Goal: Task Accomplishment & Management: Use online tool/utility

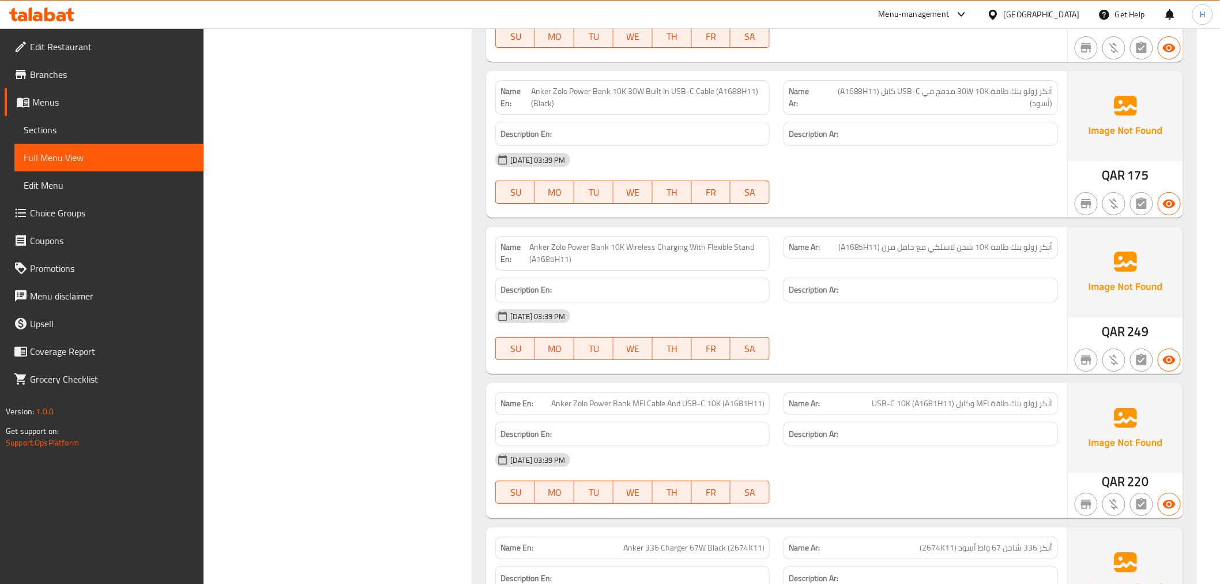
scroll to position [1560, 0]
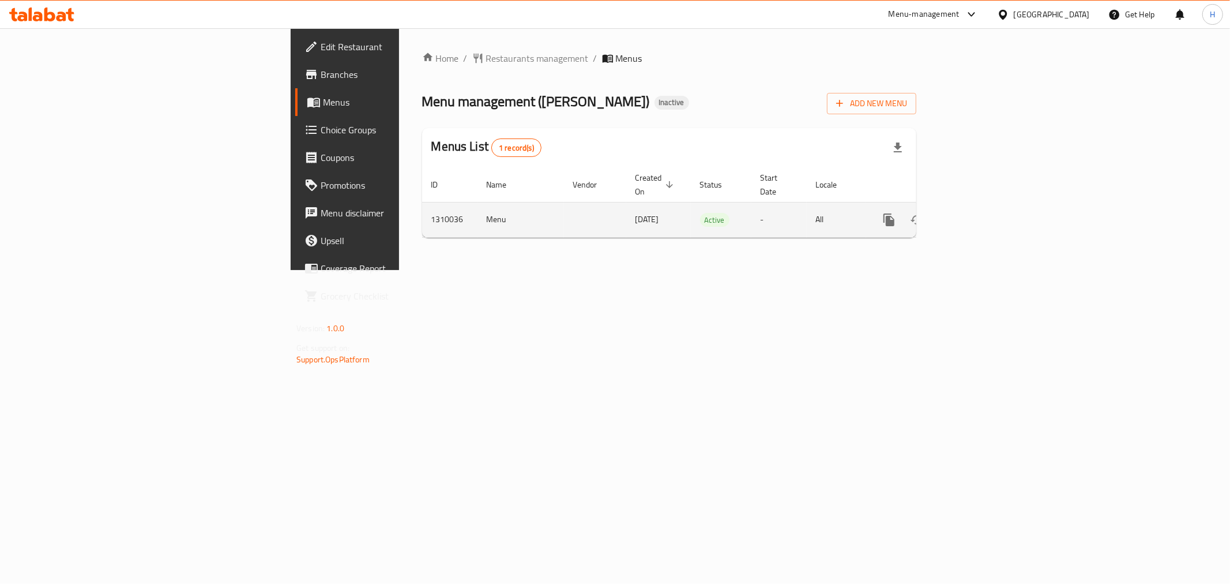
click at [979, 213] on icon "enhanced table" at bounding box center [972, 220] width 14 height 14
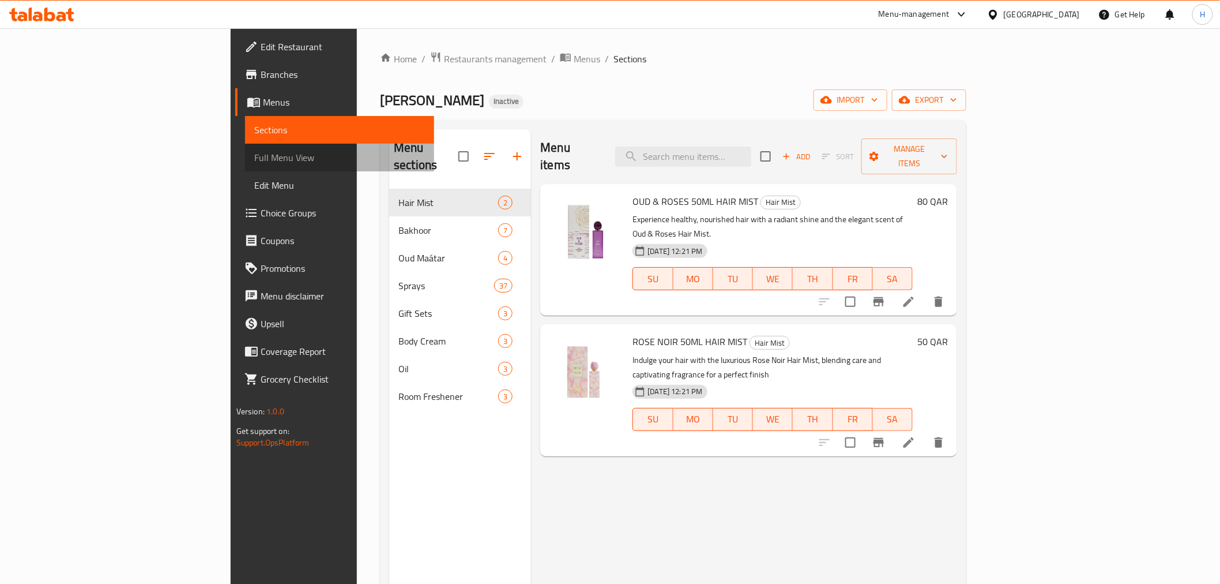
click at [245, 148] on link "Full Menu View" at bounding box center [339, 158] width 189 height 28
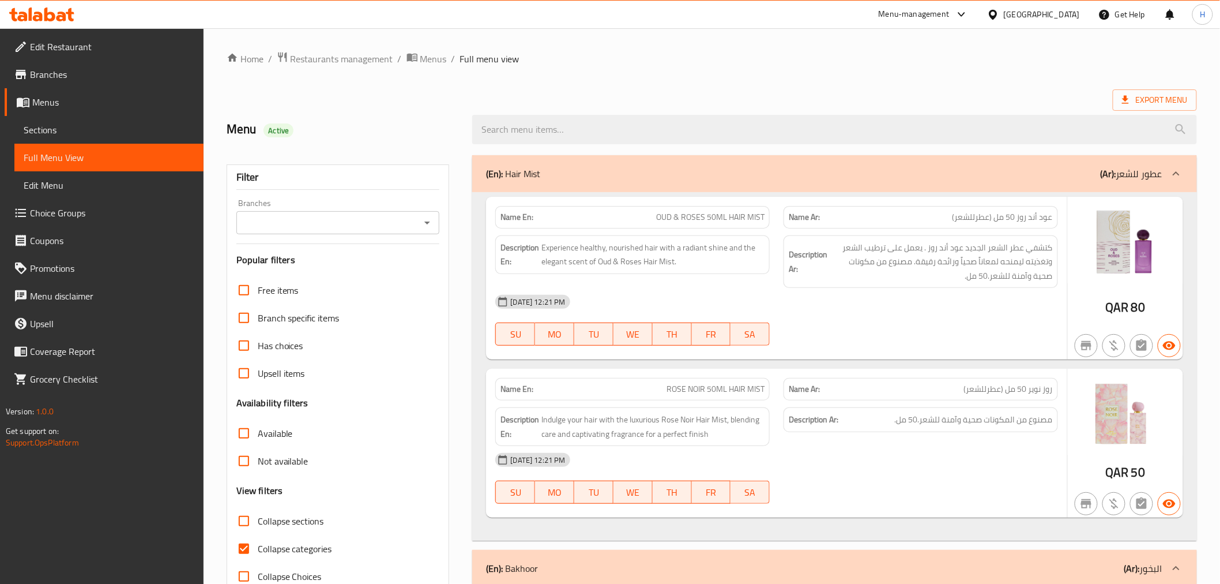
click at [424, 220] on icon "Open" at bounding box center [427, 223] width 14 height 14
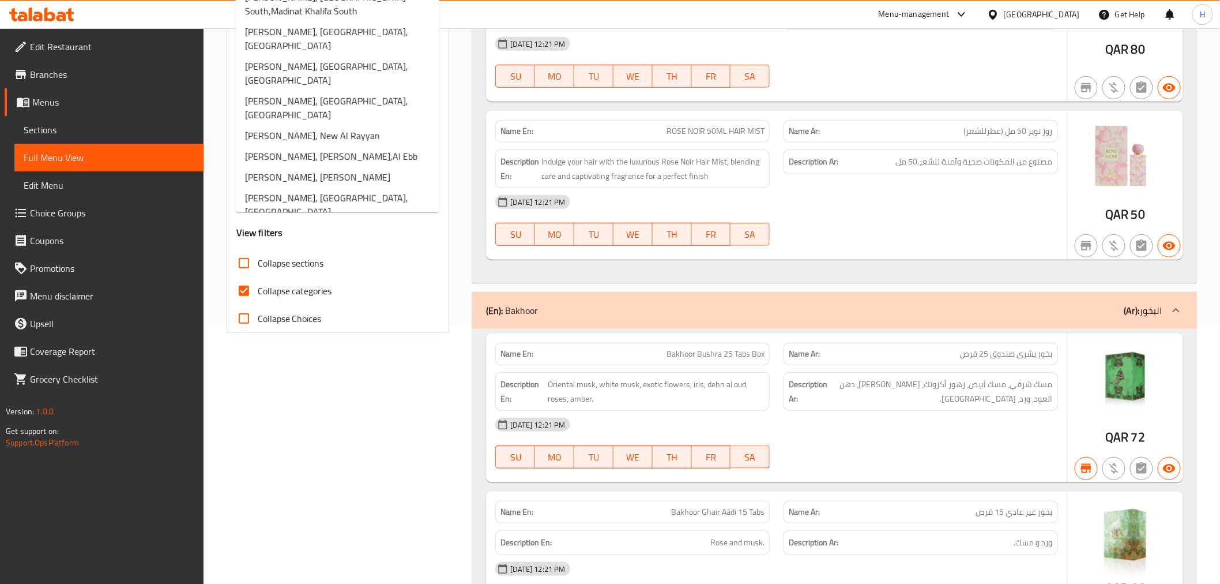
scroll to position [320, 0]
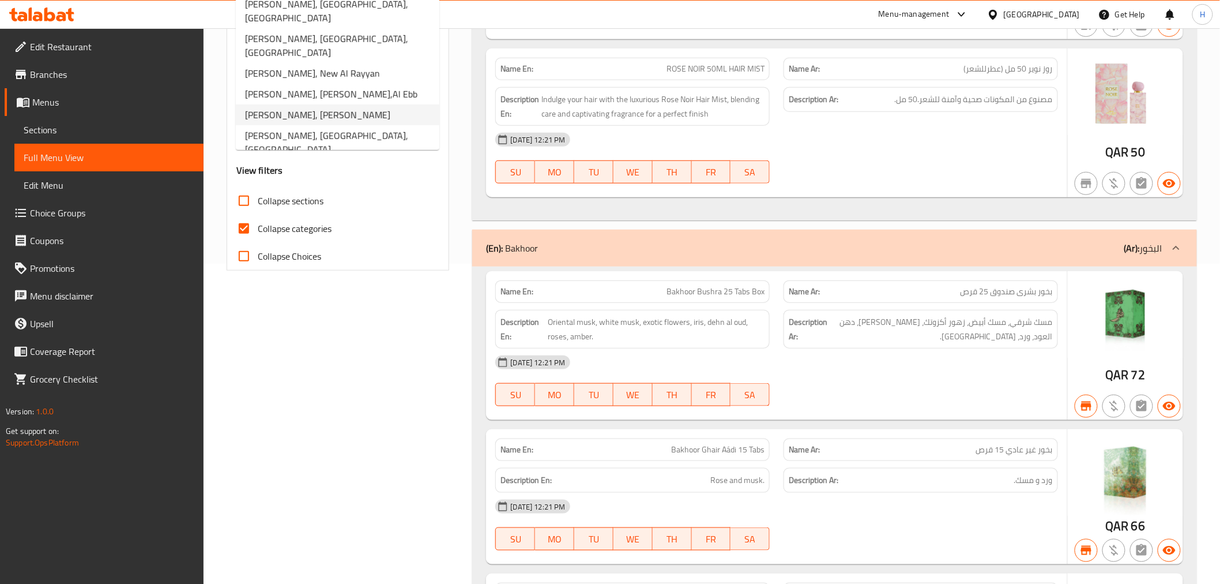
click at [367, 104] on li "[PERSON_NAME], [PERSON_NAME]" at bounding box center [338, 114] width 204 height 21
type input "[PERSON_NAME], [PERSON_NAME]"
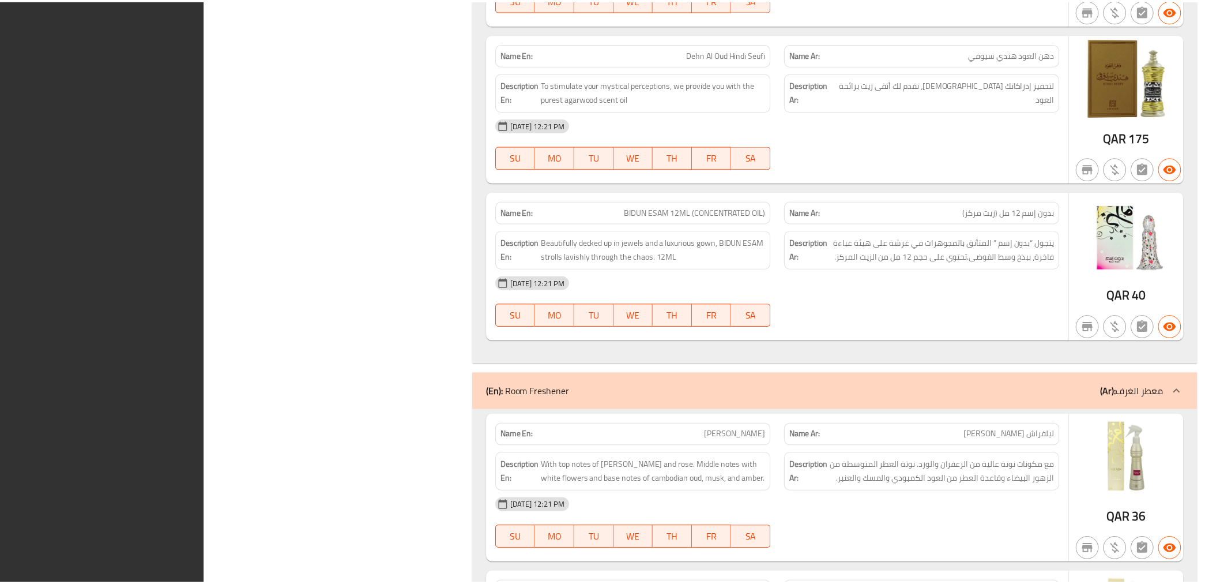
scroll to position [11068, 0]
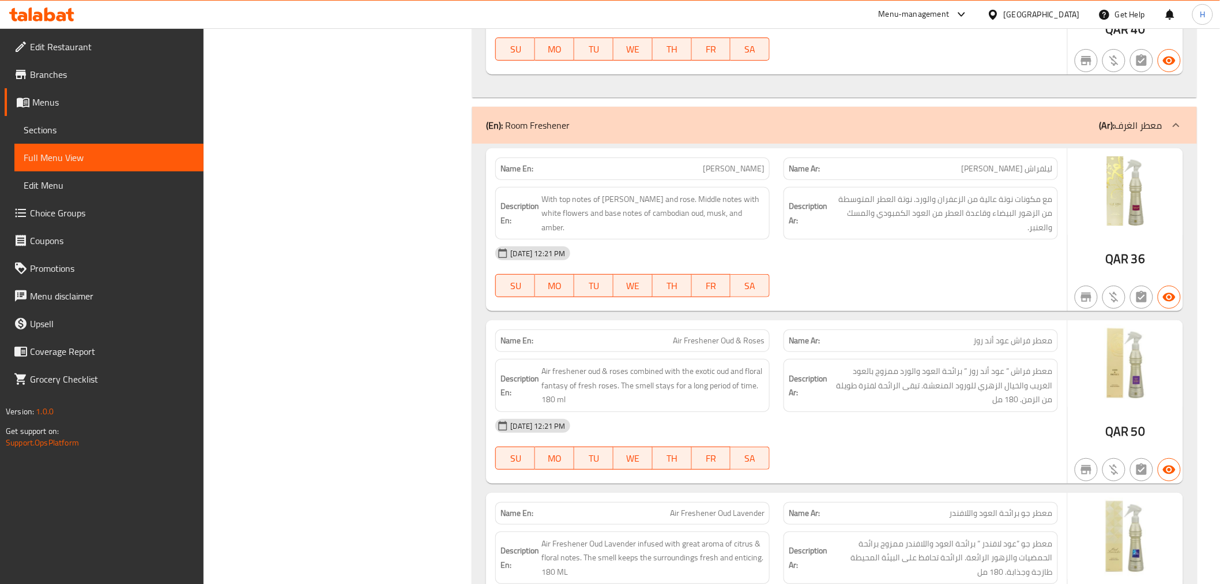
click at [99, 84] on link "Branches" at bounding box center [104, 75] width 199 height 28
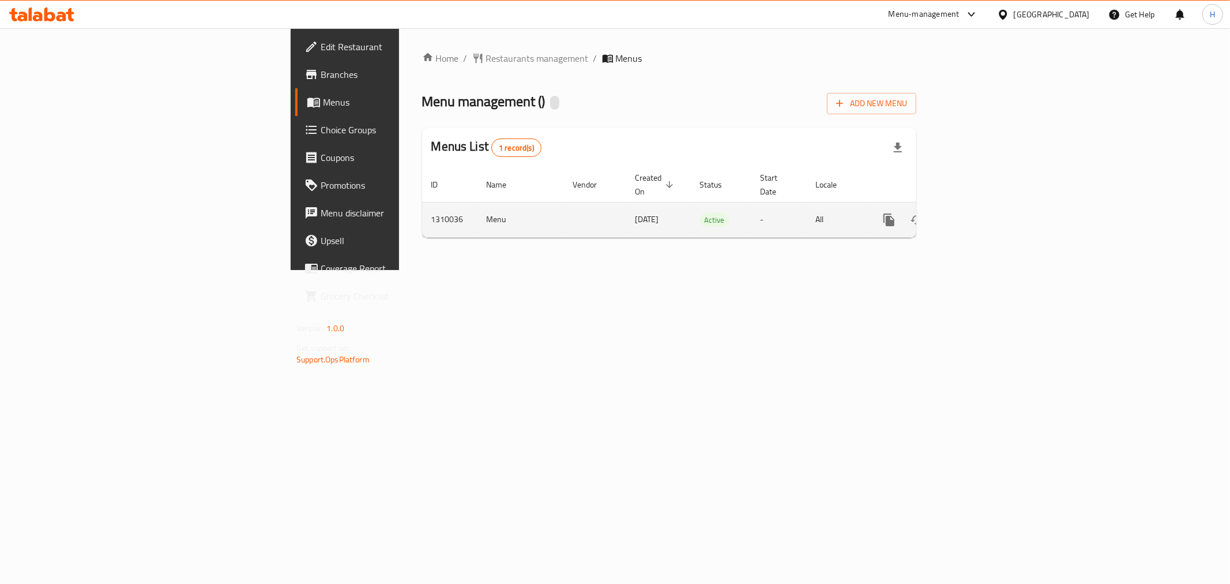
click at [979, 213] on icon "enhanced table" at bounding box center [972, 220] width 14 height 14
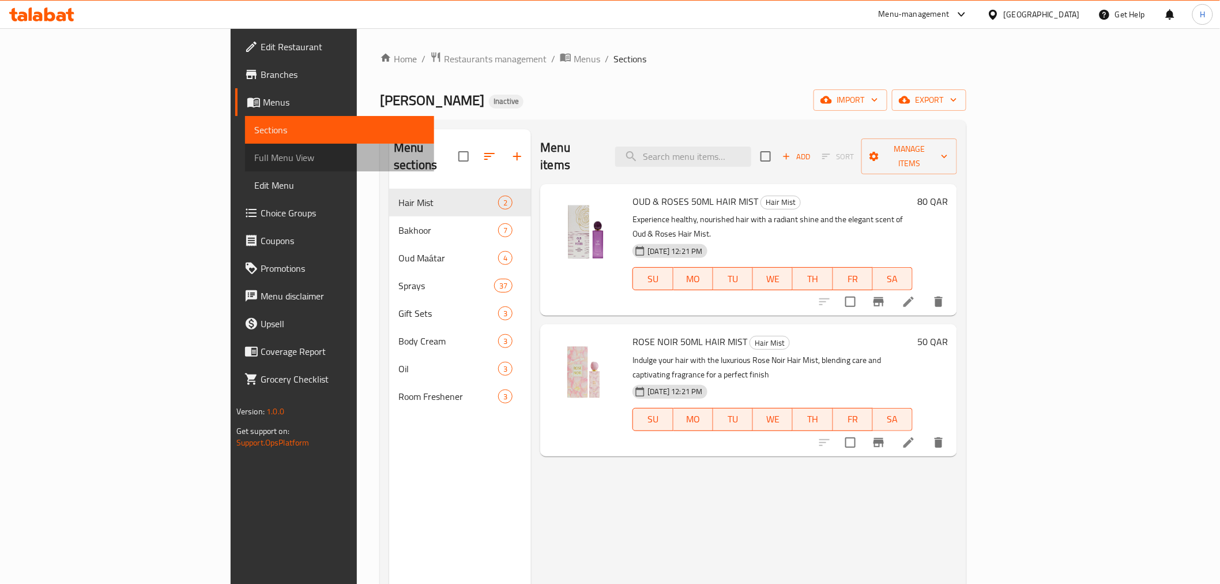
click at [254, 152] on span "Full Menu View" at bounding box center [339, 158] width 171 height 14
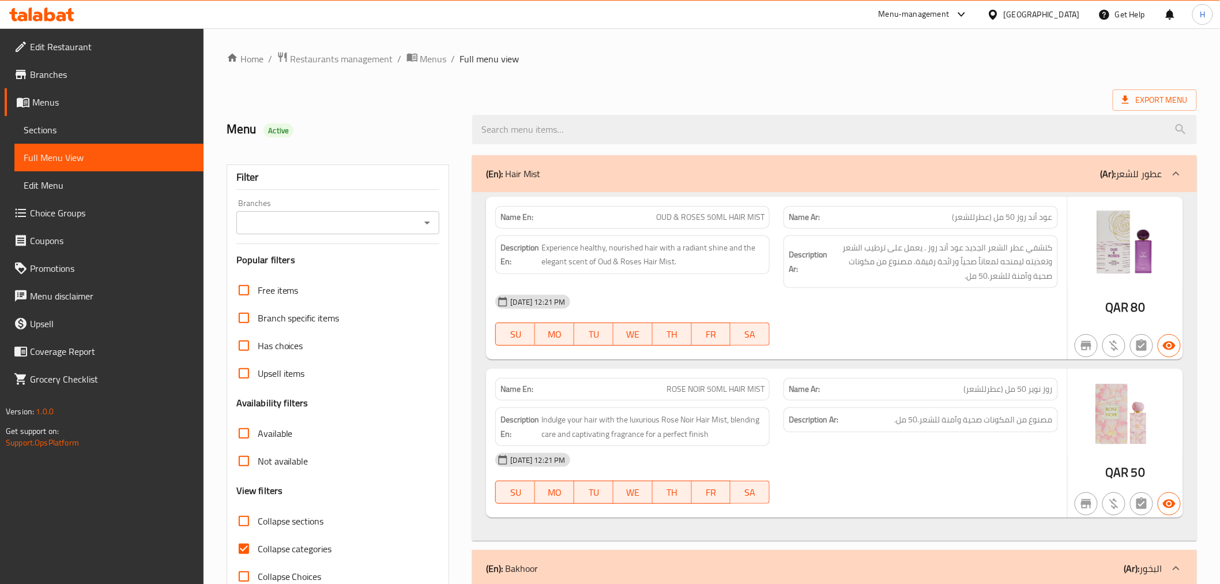
click at [428, 219] on icon "Open" at bounding box center [427, 223] width 14 height 14
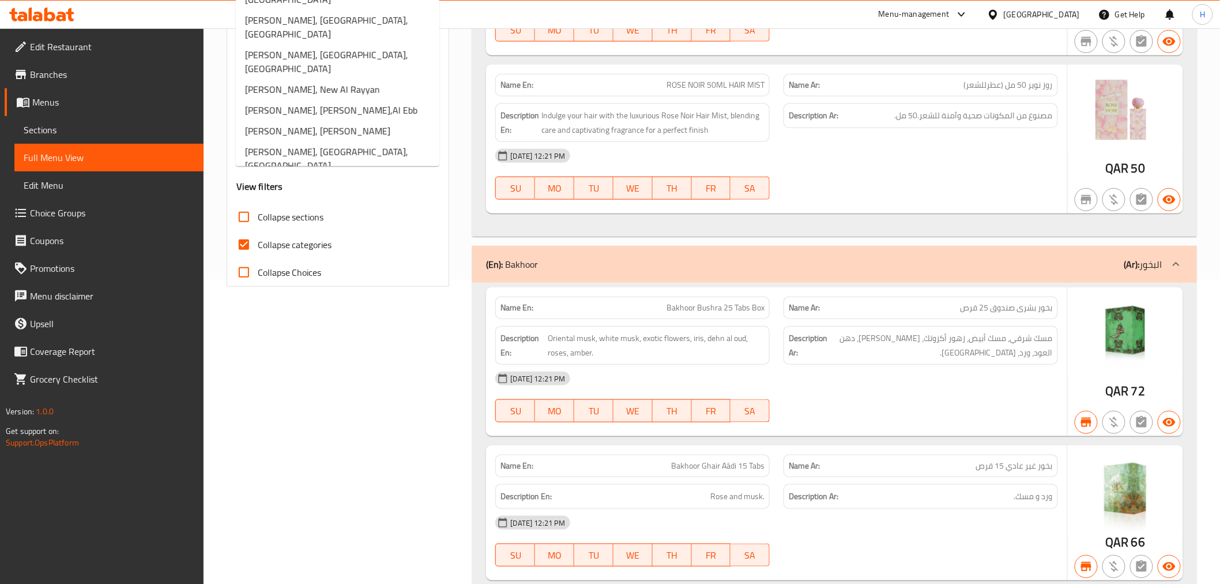
scroll to position [256, 0]
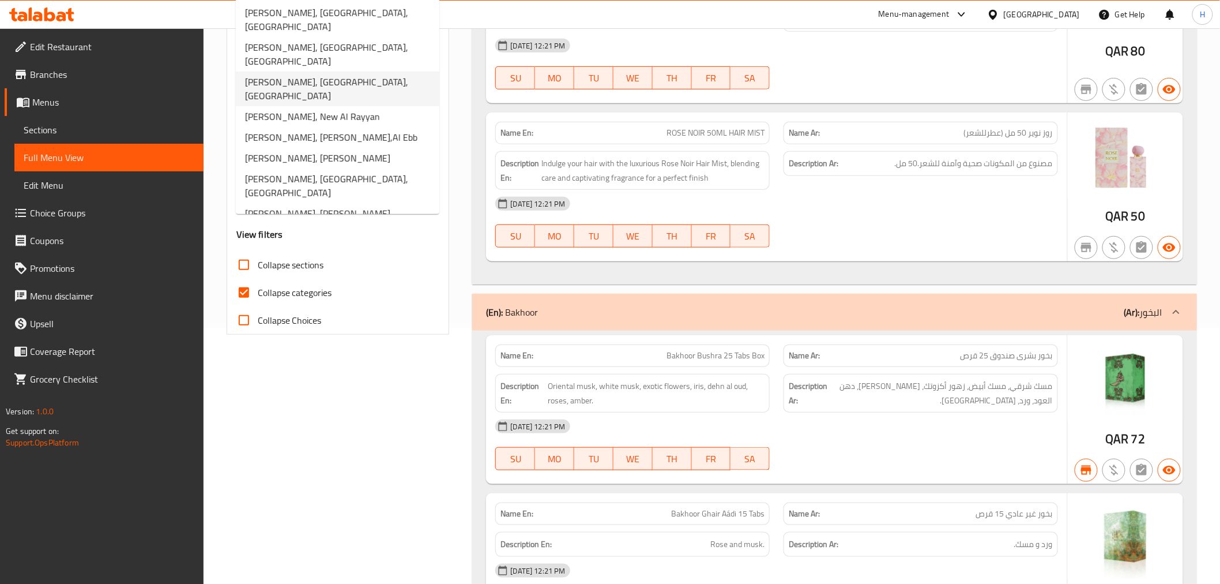
click at [330, 183] on ul "[PERSON_NAME], [PERSON_NAME], [PERSON_NAME],[PERSON_NAME], [PERSON_NAME] Street…" at bounding box center [338, 97] width 204 height 234
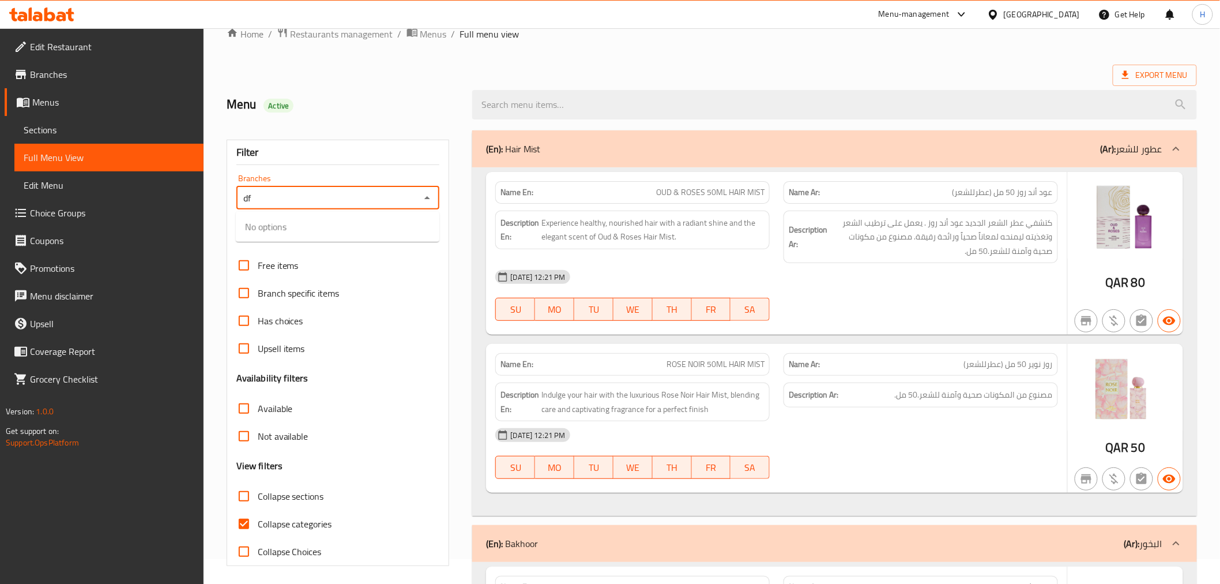
scroll to position [21, 0]
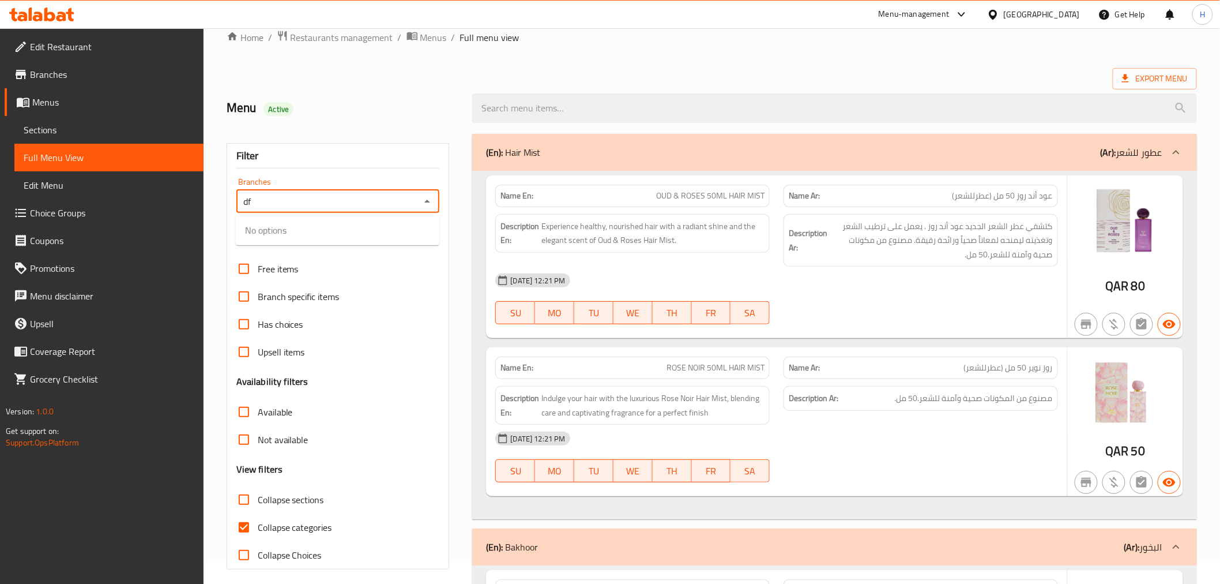
click at [356, 185] on div "Branches df Branches" at bounding box center [338, 195] width 204 height 35
click at [430, 202] on icon "Close" at bounding box center [427, 201] width 6 height 3
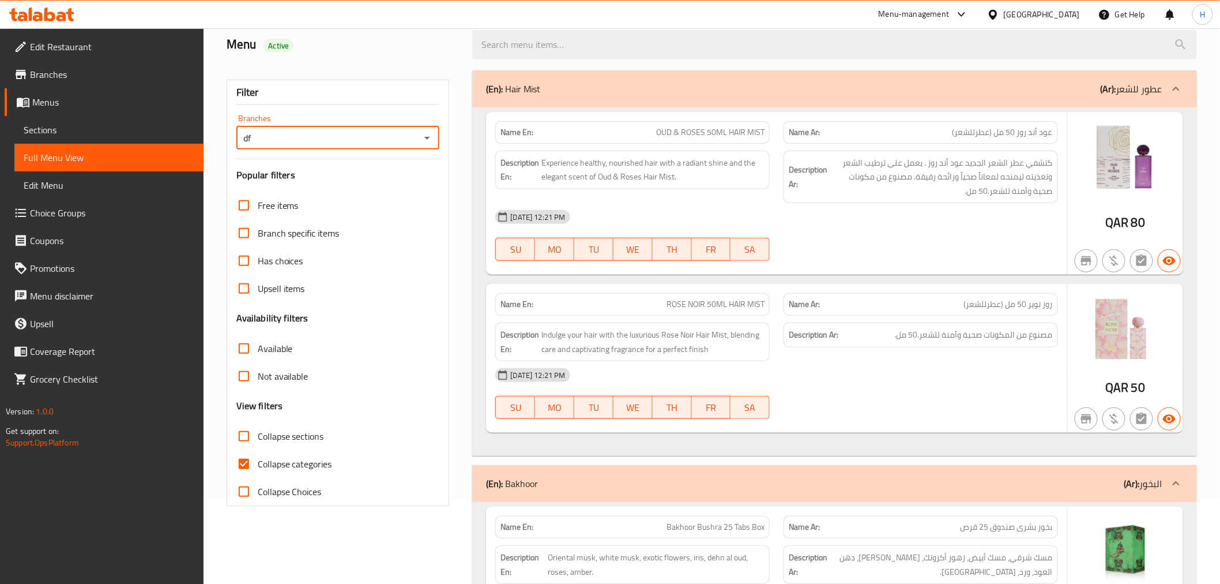
scroll to position [85, 0]
type input "df"
click at [440, 136] on div "Filter Branches Branches Popular filters Free items Branch specific items Has c…" at bounding box center [338, 292] width 223 height 426
click at [437, 136] on div "Branches" at bounding box center [338, 137] width 204 height 23
click at [421, 141] on icon "Open" at bounding box center [427, 137] width 14 height 14
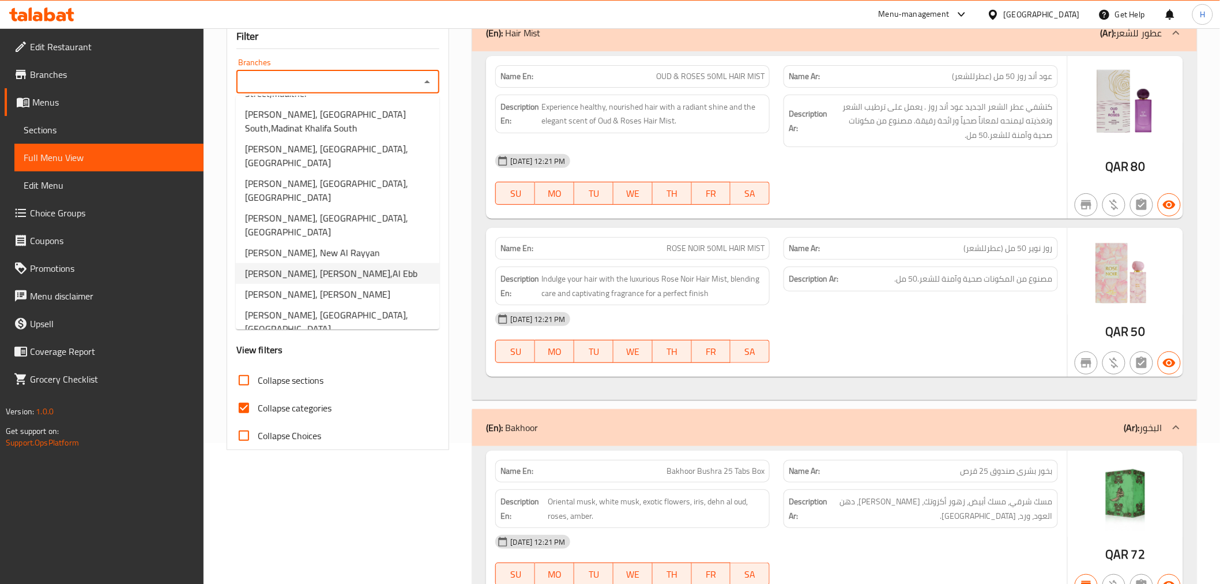
scroll to position [278, 0]
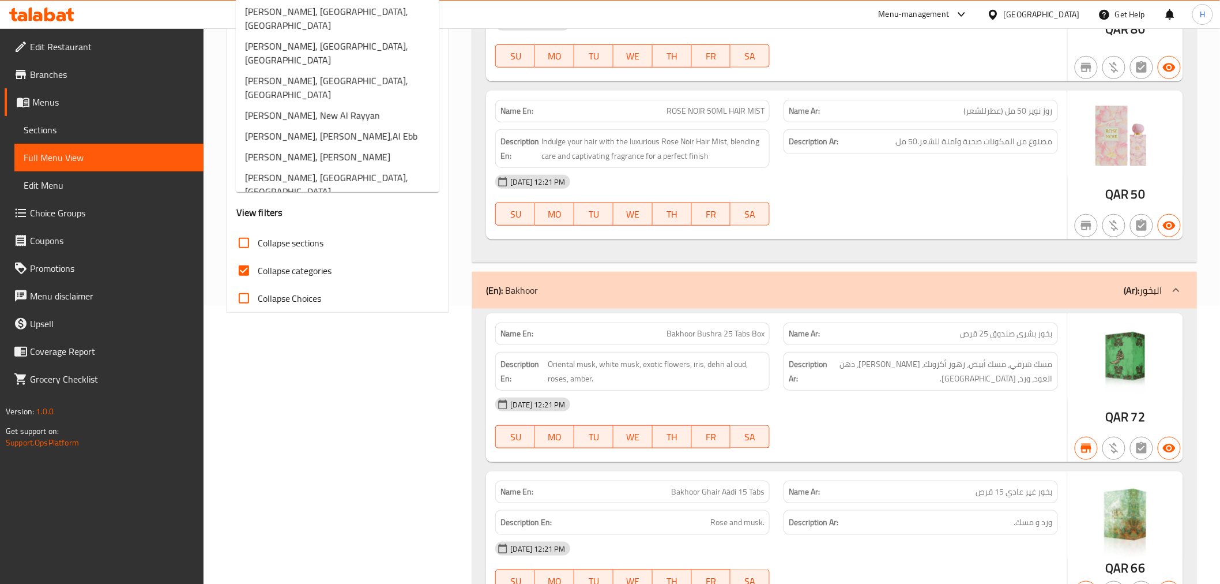
click at [343, 205] on span "[PERSON_NAME], [PERSON_NAME]" at bounding box center [317, 212] width 145 height 14
type input "[PERSON_NAME], [PERSON_NAME]"
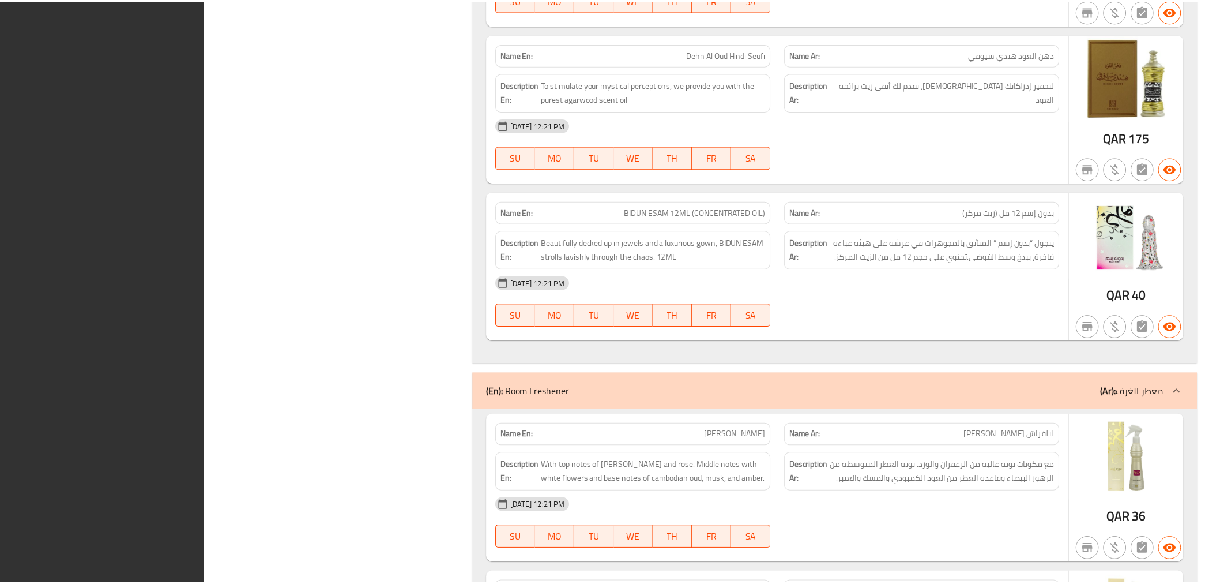
scroll to position [11068, 0]
